Goal: Ask a question

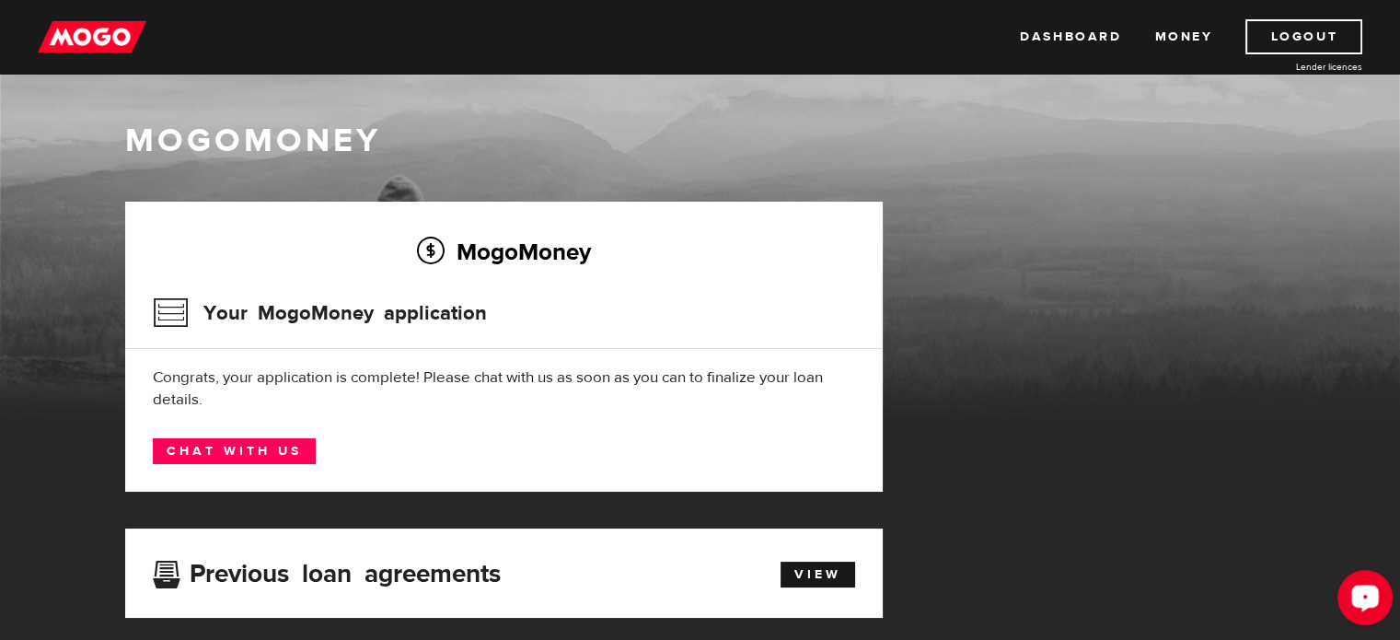
click at [1366, 594] on icon "Open LiveChat chat widget" at bounding box center [1365, 597] width 17 height 12
click at [999, 351] on div "MogoMoney Your MogoMoney application Expired Your MogoMoney credit decision has…" at bounding box center [700, 617] width 1178 height 830
click at [563, 157] on div "MogoMoney" at bounding box center [700, 143] width 1178 height 49
